Goal: Browse casually: Explore the website without a specific task or goal

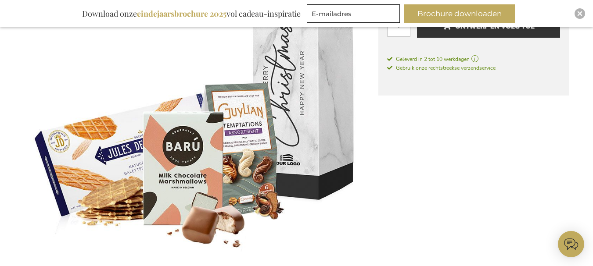
scroll to position [219, 0]
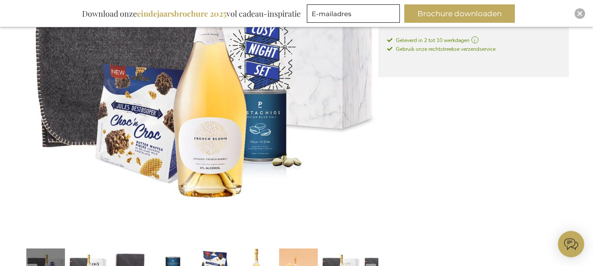
click at [200, 177] on img at bounding box center [202, 66] width 354 height 353
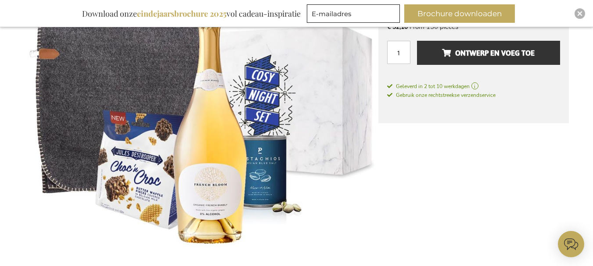
scroll to position [211, 0]
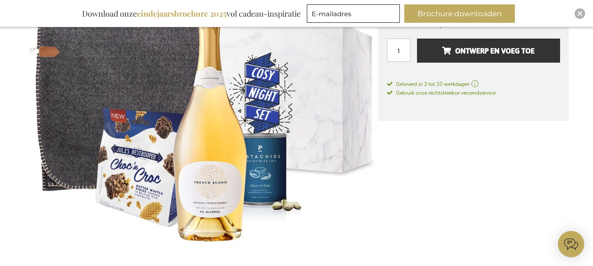
click at [215, 181] on img at bounding box center [202, 110] width 354 height 353
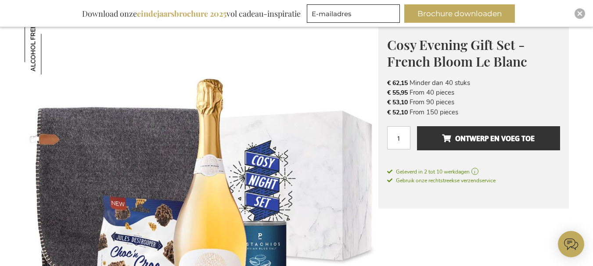
scroll to position [255, 0]
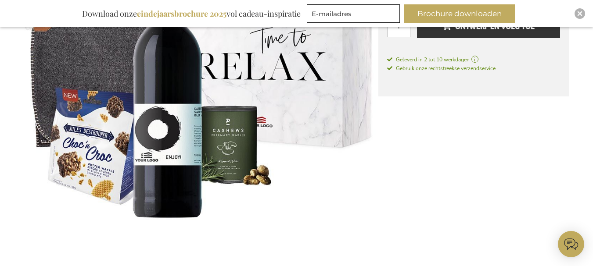
scroll to position [263, 0]
